Goal: Check status: Check status

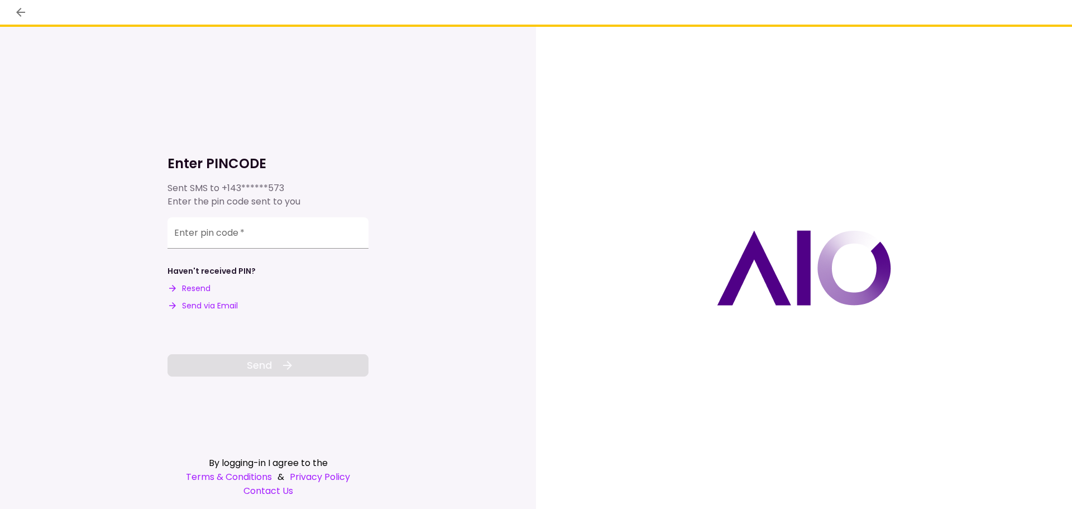
click at [208, 304] on button "Send via Email" at bounding box center [203, 306] width 70 height 12
click at [262, 233] on input "Enter pin code   *" at bounding box center [268, 232] width 201 height 31
paste input "******"
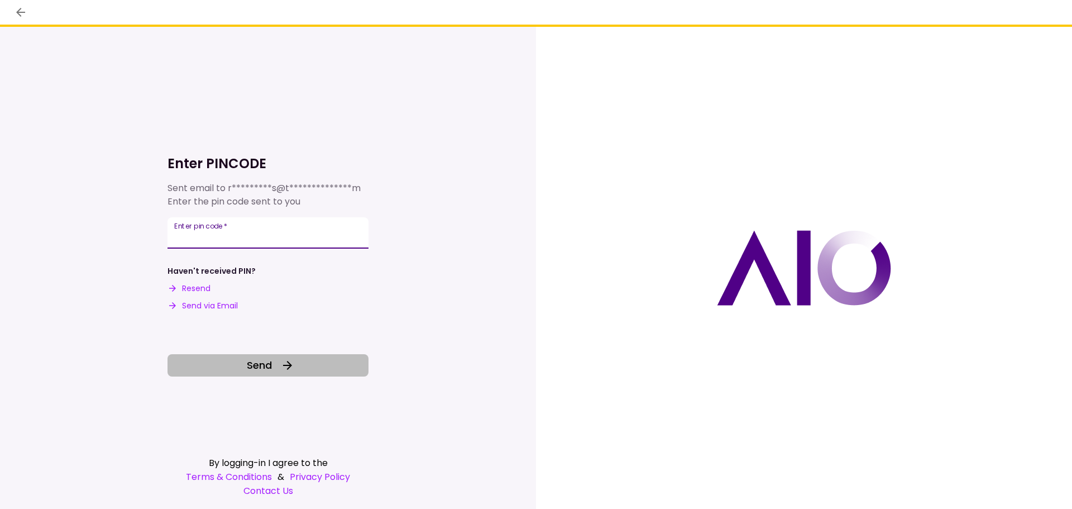
type input "******"
click at [275, 358] on button "Send" at bounding box center [268, 365] width 201 height 22
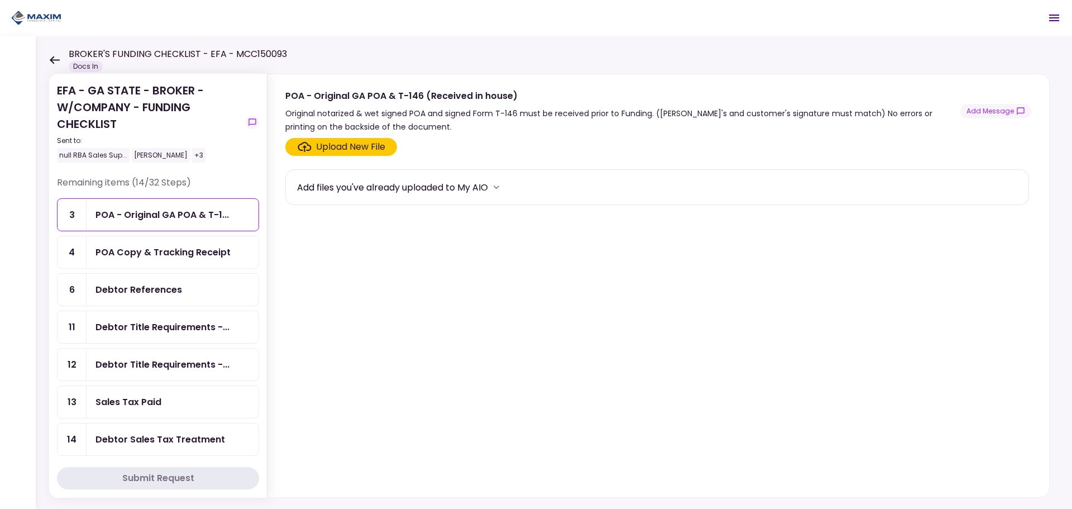
click at [178, 328] on div "Debtor Title Requirements -..." at bounding box center [162, 327] width 134 height 14
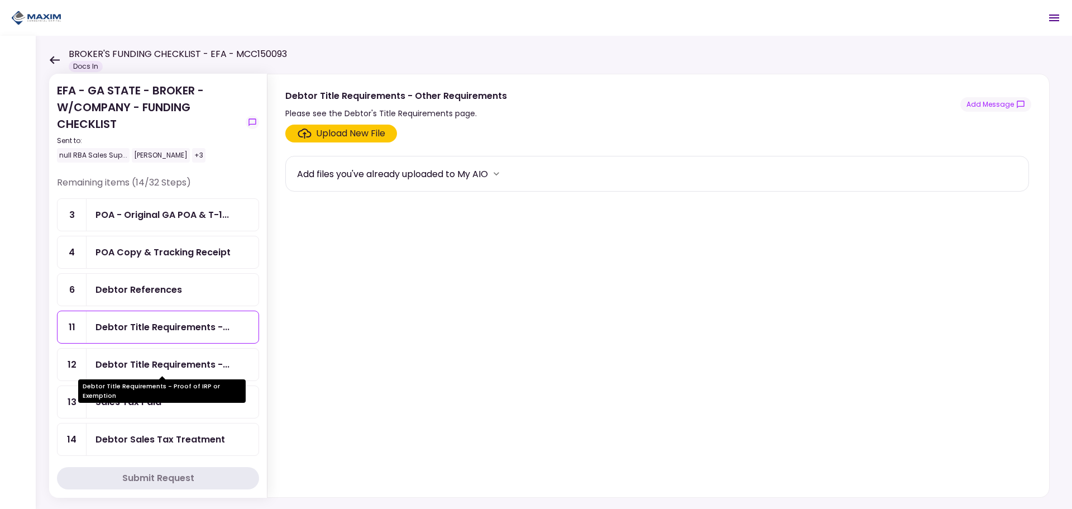
click at [197, 364] on div "Debtor Title Requirements -..." at bounding box center [162, 364] width 134 height 14
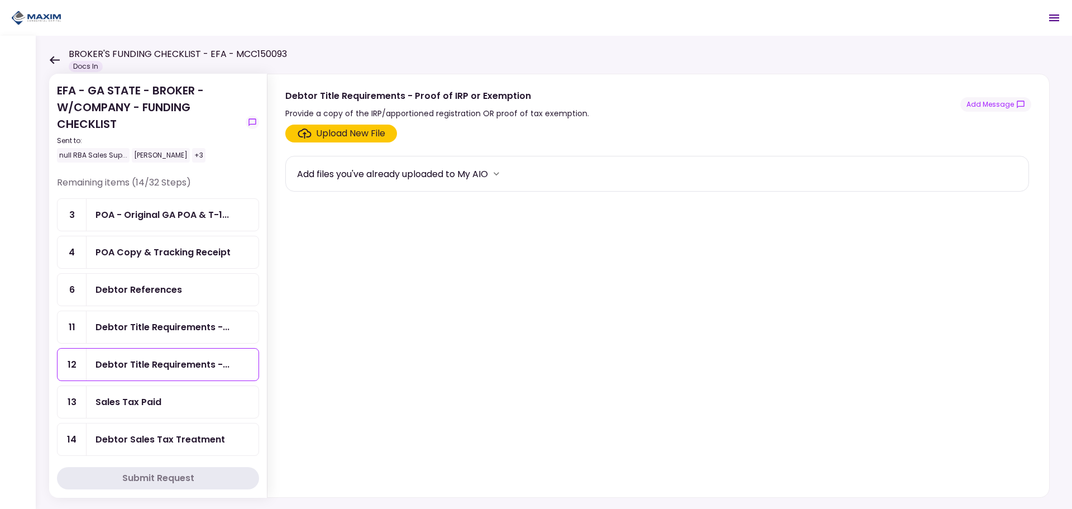
click at [252, 114] on div "EFA - GA STATE - BROKER - W/COMPANY - FUNDING CHECKLIST Sent to: null RBA Sales…" at bounding box center [158, 129] width 202 height 94
click at [253, 125] on icon "show-messages" at bounding box center [251, 121] width 7 height 7
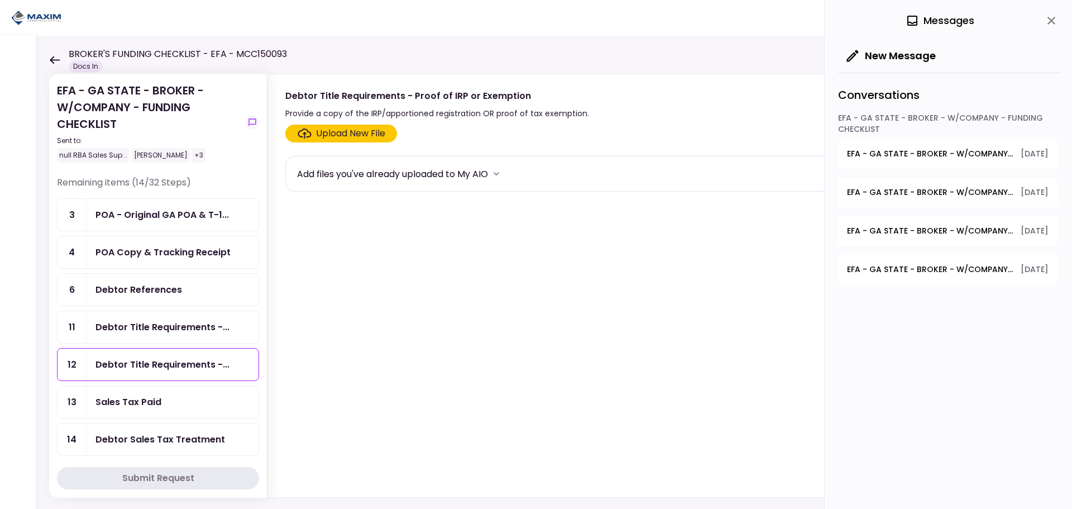
click at [1001, 157] on span "EFA - GA STATE - BROKER - W/COMPANY - FUNDING CHECKLIST - Dealer's Final Invoice" at bounding box center [930, 154] width 166 height 12
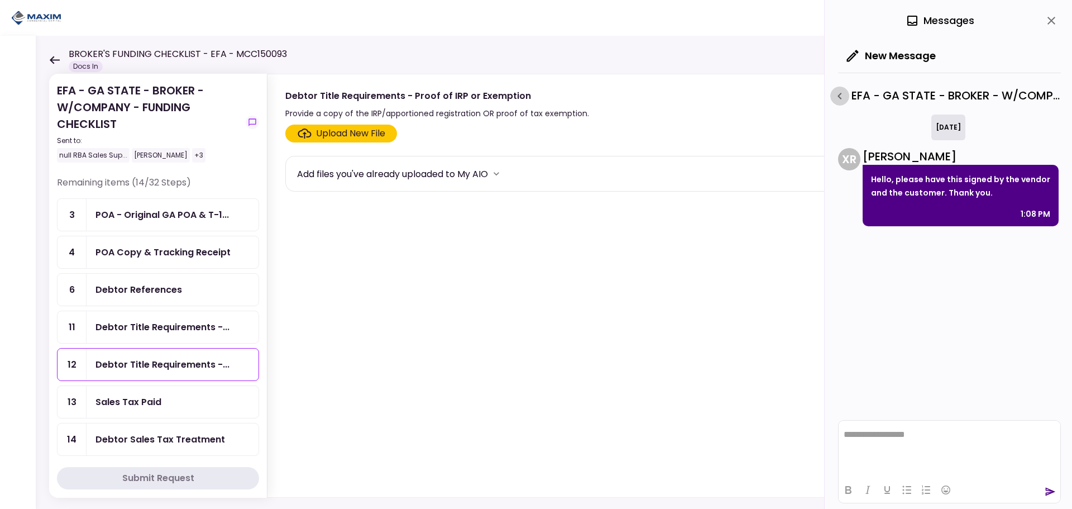
click at [837, 99] on icon "button" at bounding box center [839, 95] width 13 height 13
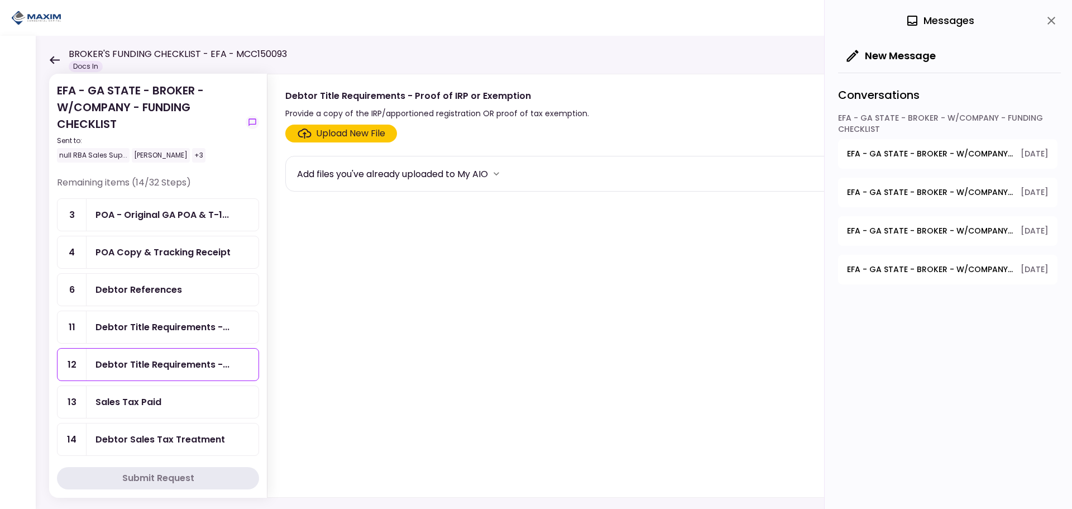
click at [960, 189] on span "EFA - GA STATE - BROKER - W/COMPANY - FUNDING CHECKLIST - GPS Installation Requ…" at bounding box center [930, 192] width 166 height 12
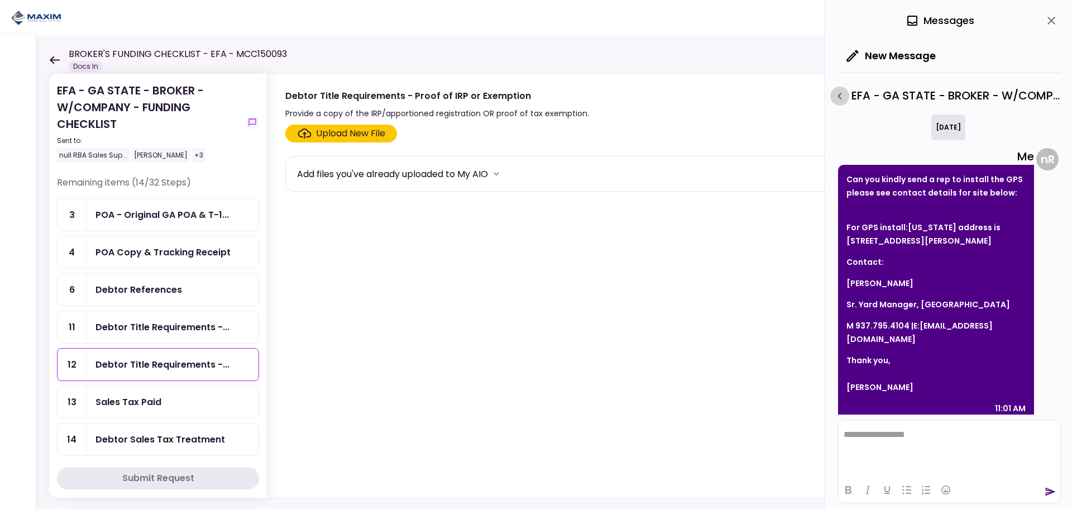
click at [840, 97] on icon "button" at bounding box center [839, 95] width 13 height 13
